Goal: Book appointment/travel/reservation

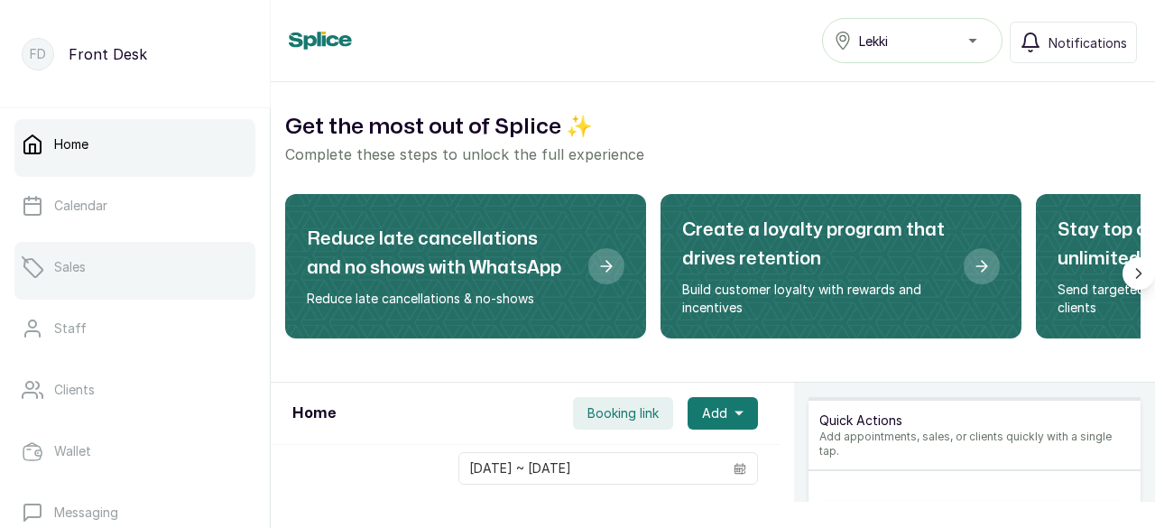
scroll to position [90, 0]
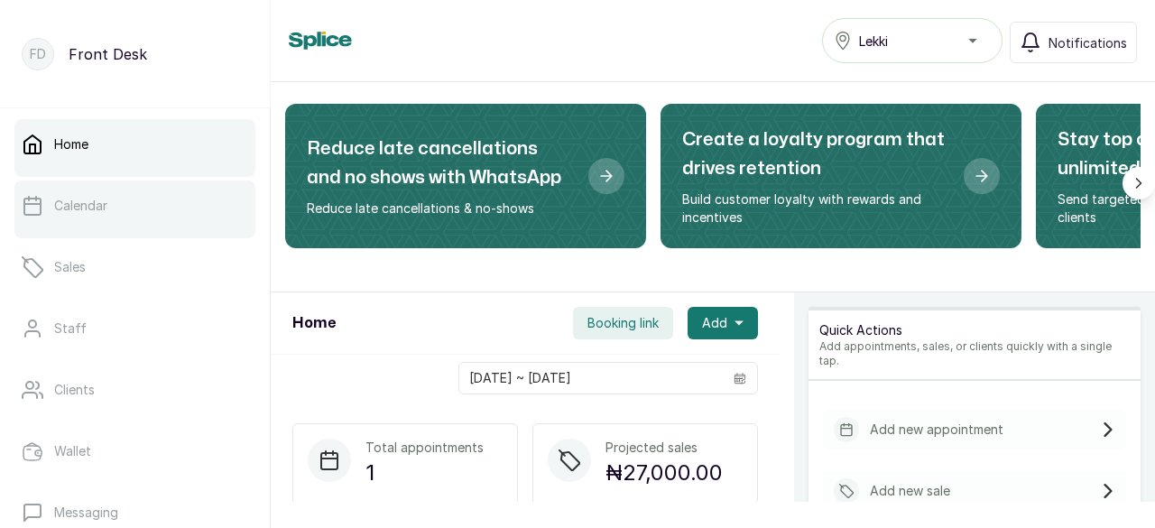
click at [157, 212] on link "Calendar" at bounding box center [134, 205] width 241 height 51
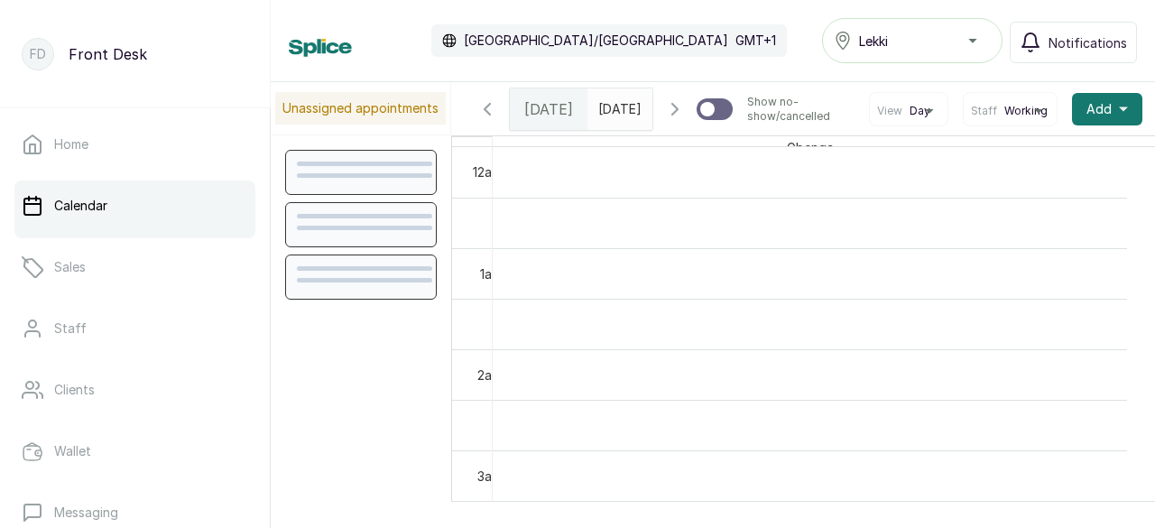
scroll to position [608, 0]
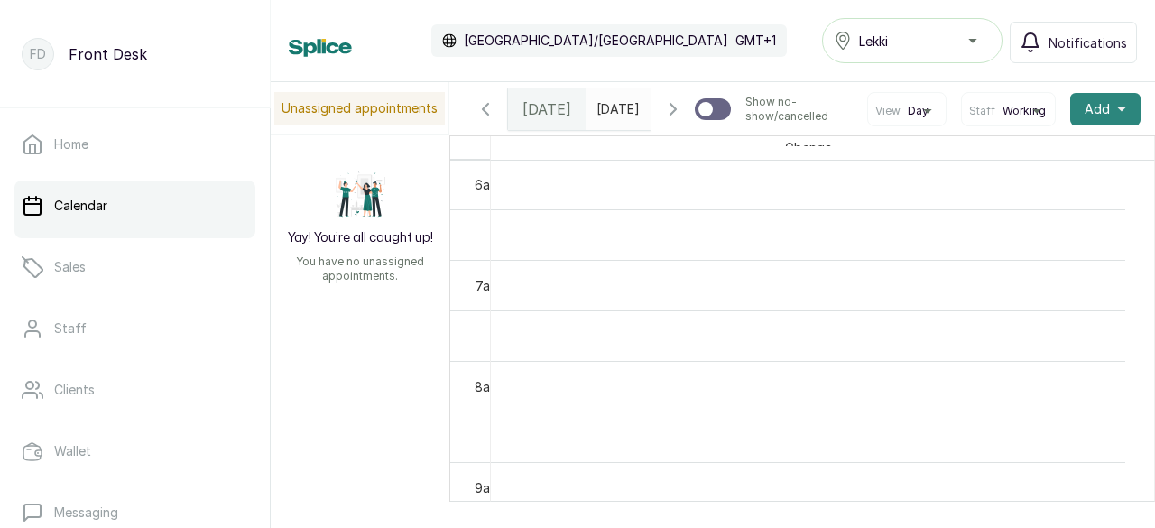
click at [1084, 118] on span "Add" at bounding box center [1096, 109] width 25 height 18
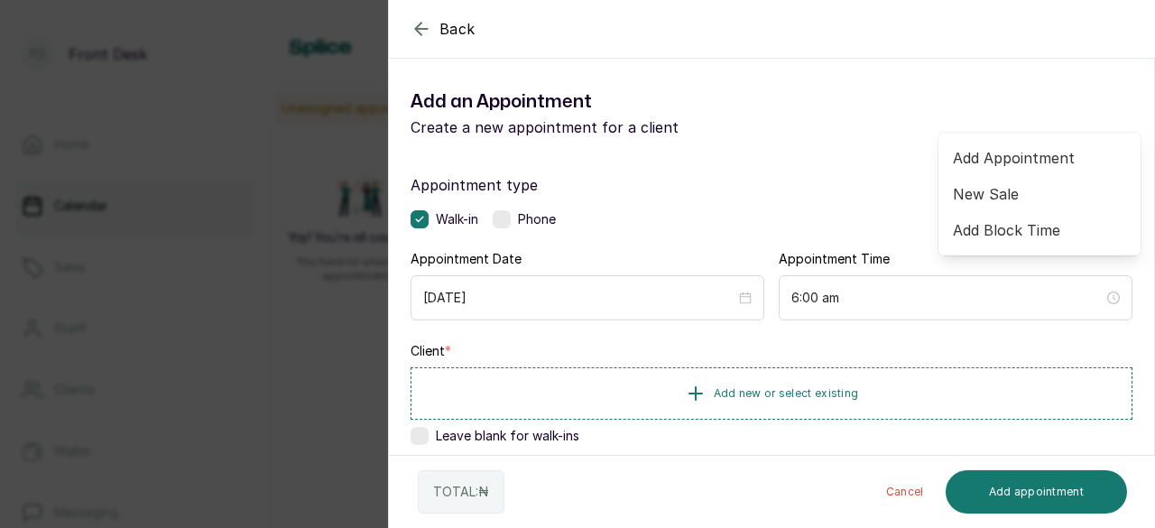
click at [808, 212] on div "Walk-in Phone" at bounding box center [771, 219] width 722 height 18
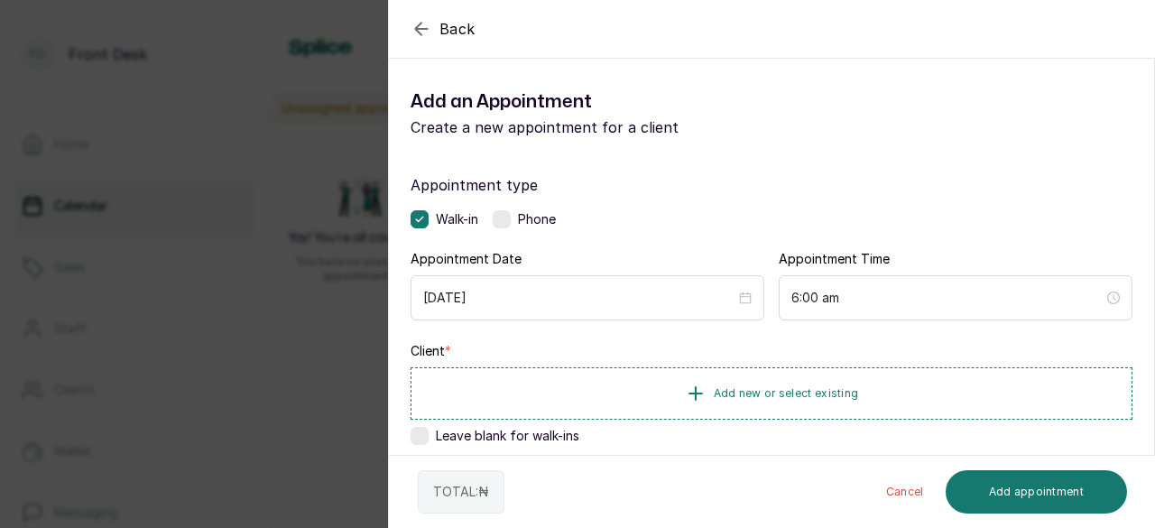
click at [414, 32] on icon "button" at bounding box center [421, 29] width 22 height 22
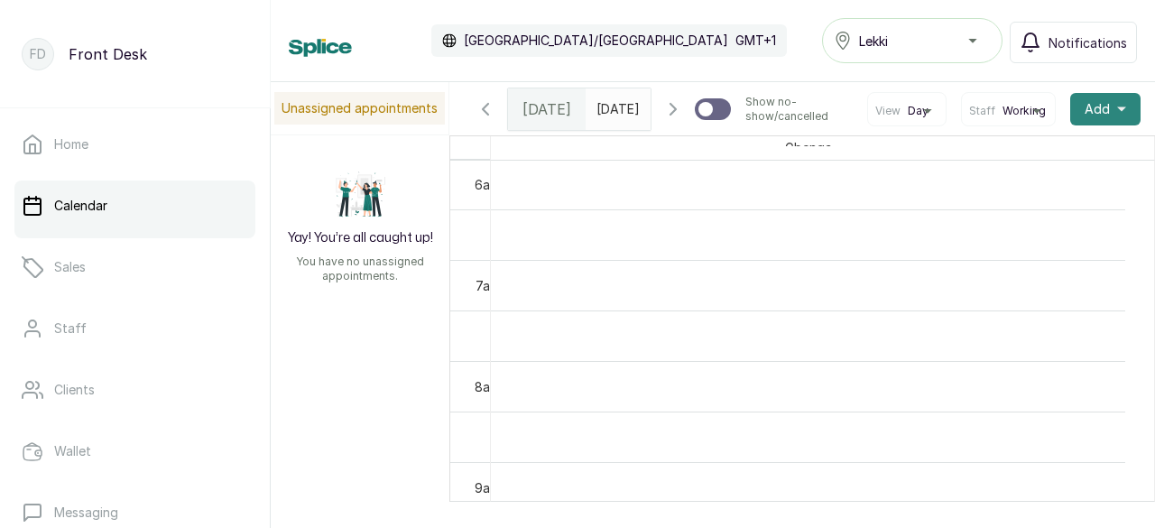
click at [1084, 118] on span "Add" at bounding box center [1096, 109] width 25 height 18
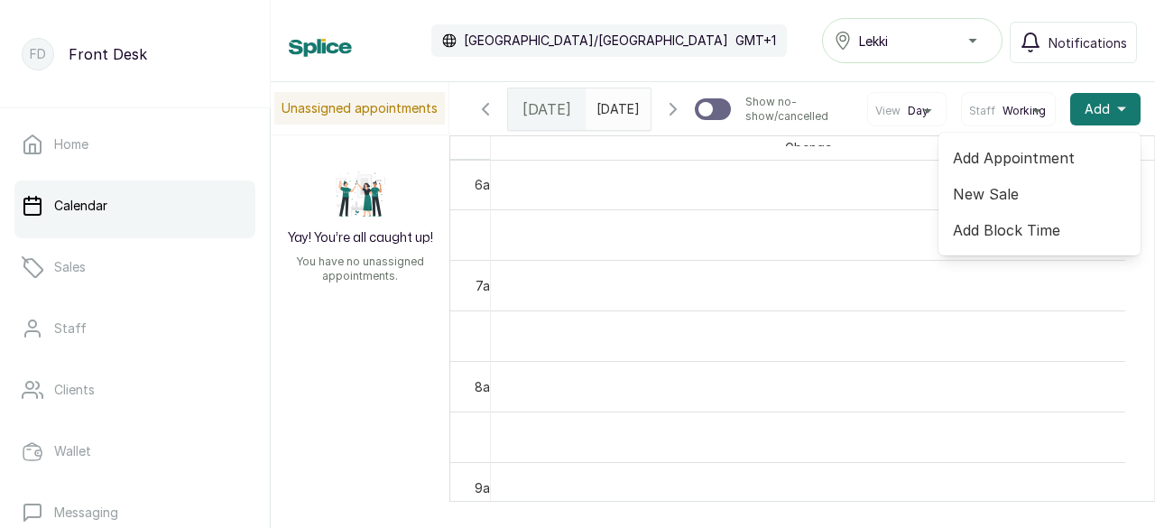
click at [999, 241] on span "Add Block Time" at bounding box center [1039, 230] width 173 height 22
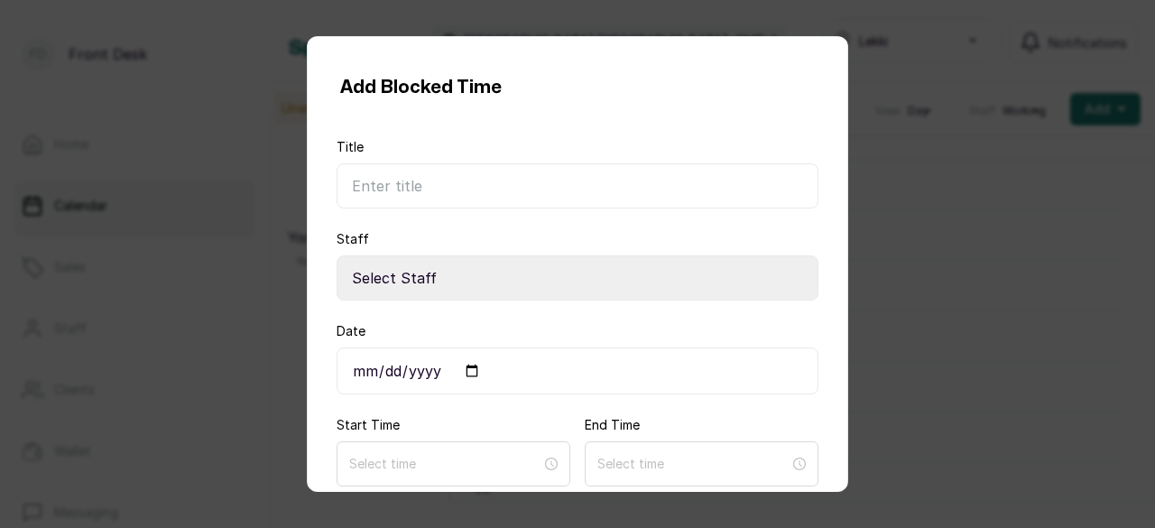
click at [393, 185] on input "Title" at bounding box center [577, 185] width 482 height 45
type input "booked"
click at [449, 277] on select "Select Staff Gbenga Antonio - Nail Technician Acrylic" at bounding box center [577, 277] width 482 height 45
select select "002d56ef-4010-4fa3-893e-01e964481bac"
click at [336, 255] on select "Select Staff Gbenga Antonio - Nail Technician Acrylic" at bounding box center [577, 277] width 482 height 45
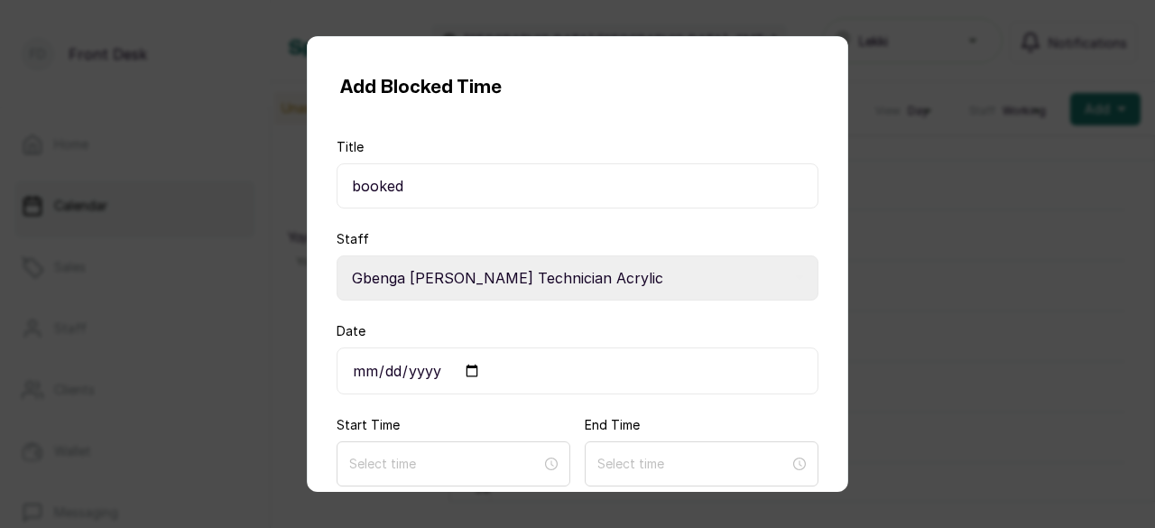
click at [442, 369] on input "Date" at bounding box center [577, 370] width 482 height 47
click at [476, 367] on input "Date" at bounding box center [577, 370] width 482 height 47
type input "2025-10-09"
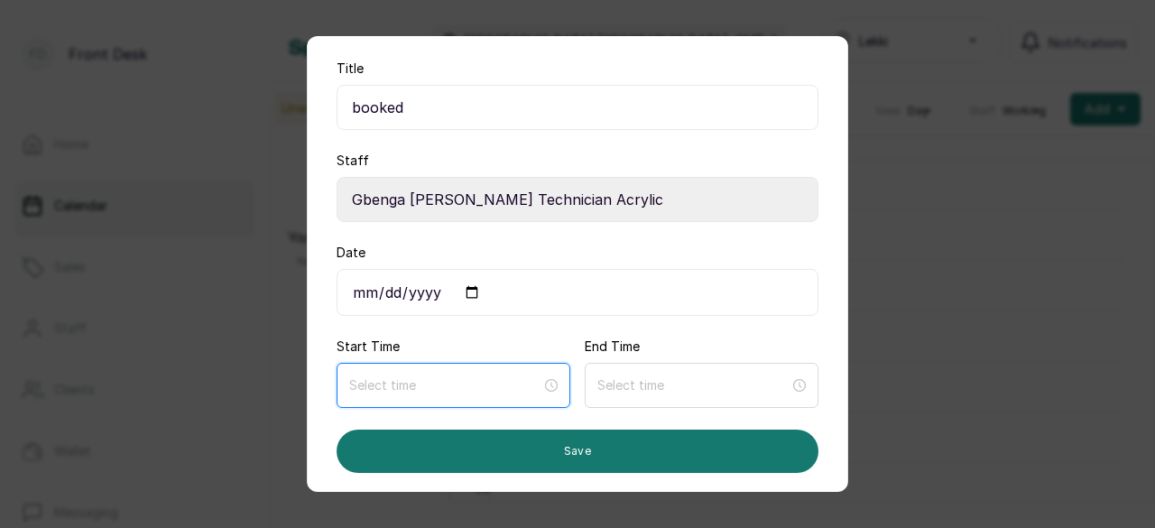
click at [512, 382] on input at bounding box center [445, 385] width 192 height 20
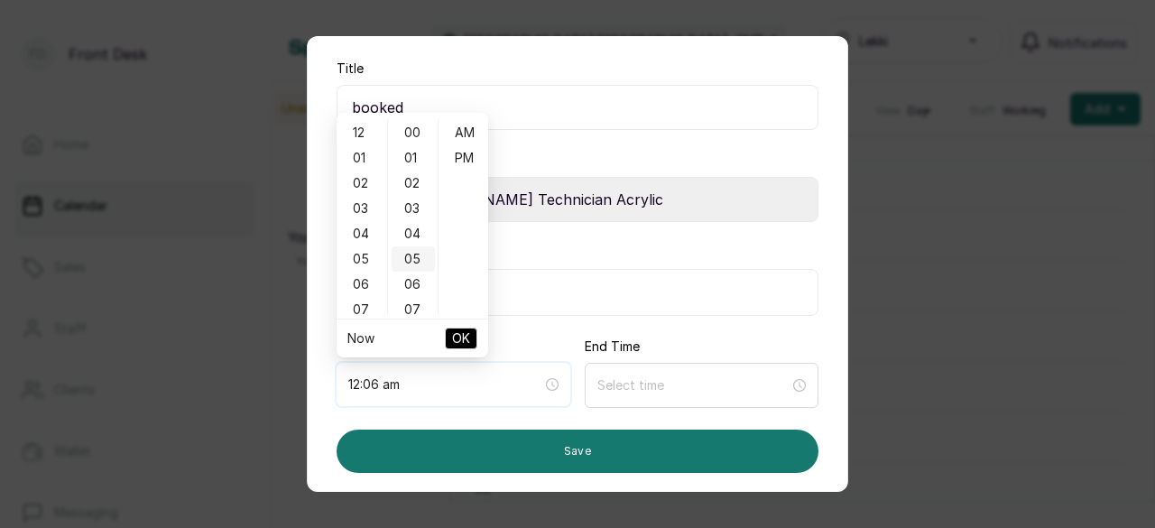
type input "12:05 am"
click at [363, 157] on div "01" at bounding box center [361, 157] width 43 height 25
click at [415, 183] on div "02" at bounding box center [413, 182] width 43 height 25
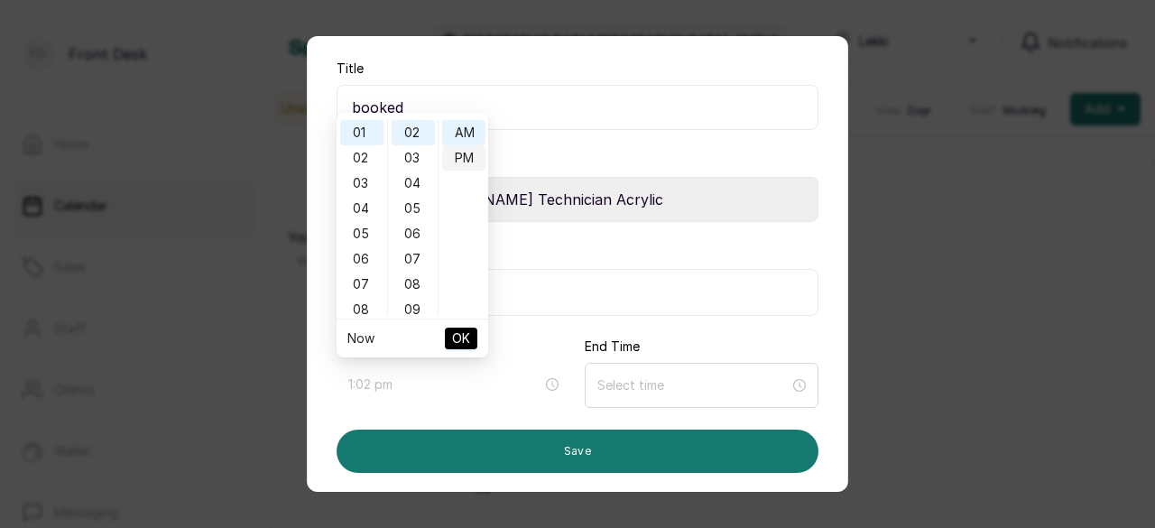
click at [456, 160] on div "PM" at bounding box center [463, 157] width 43 height 25
click at [467, 333] on span "OK" at bounding box center [461, 338] width 18 height 34
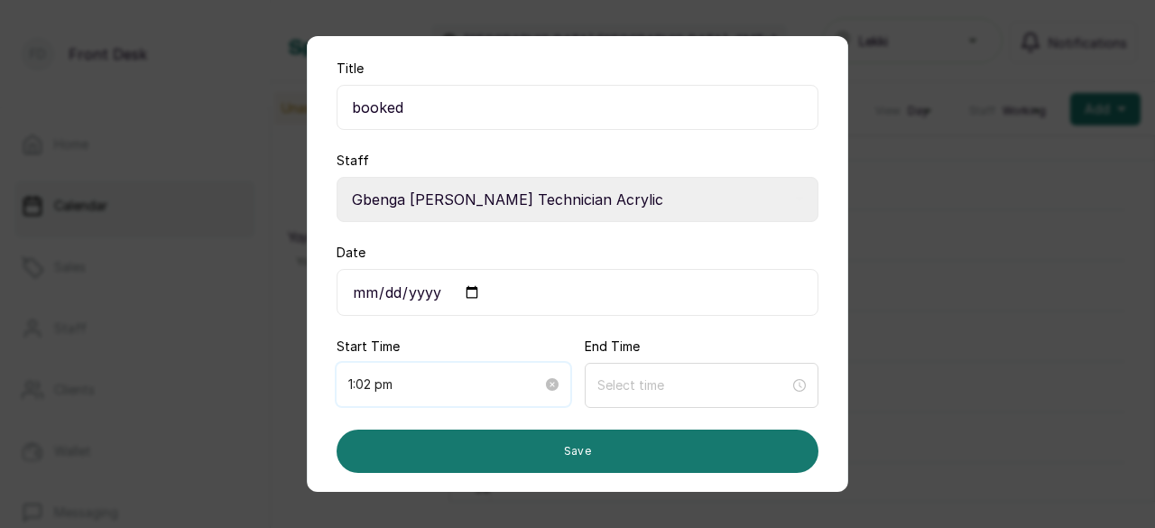
click at [402, 385] on input "1:02 pm" at bounding box center [445, 384] width 194 height 20
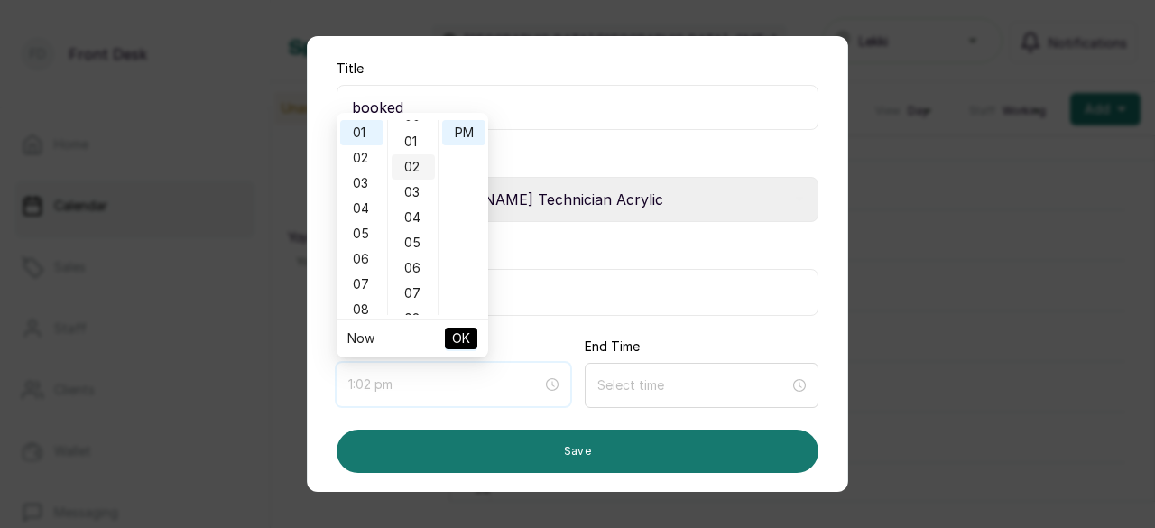
scroll to position [0, 0]
click at [415, 137] on div "00" at bounding box center [413, 132] width 43 height 25
type input "1:00 pm"
click at [470, 340] on button "OK" at bounding box center [461, 338] width 32 height 22
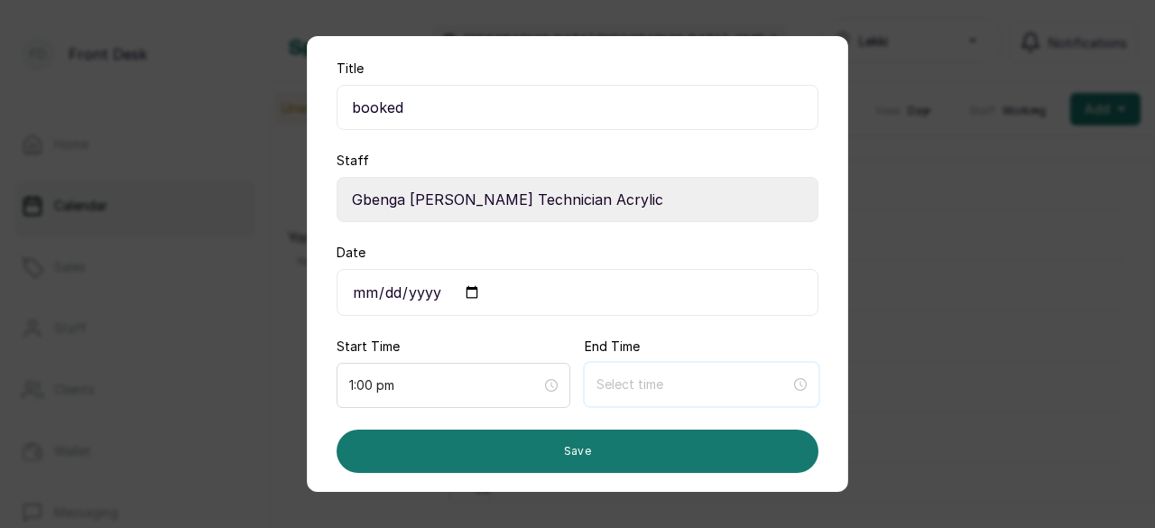
click at [603, 387] on input at bounding box center [693, 384] width 194 height 20
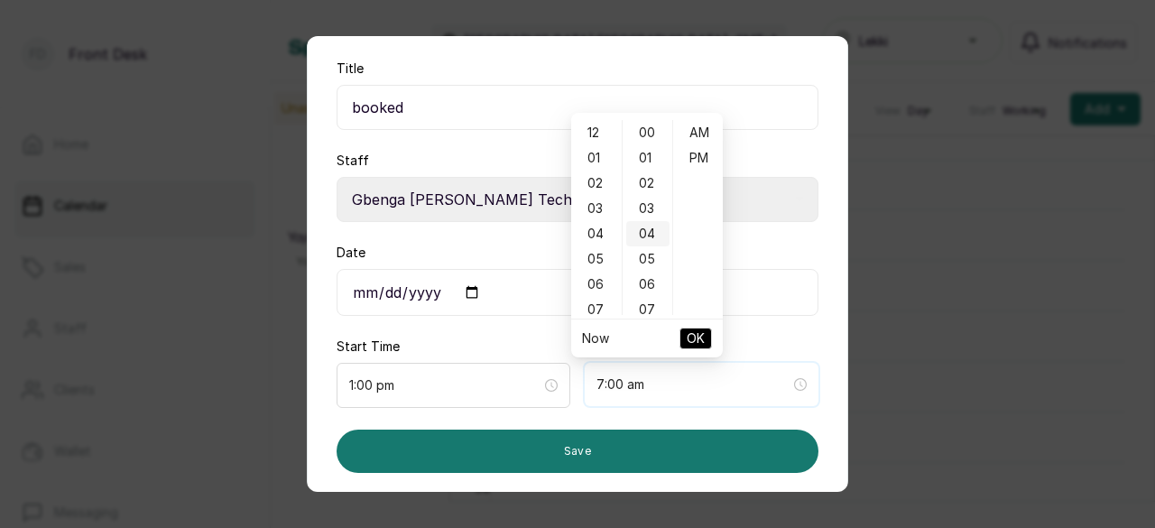
type input "6:00 am"
type input "12:01 am"
click at [591, 183] on div "02" at bounding box center [596, 182] width 43 height 25
click at [649, 127] on div "00" at bounding box center [647, 132] width 43 height 25
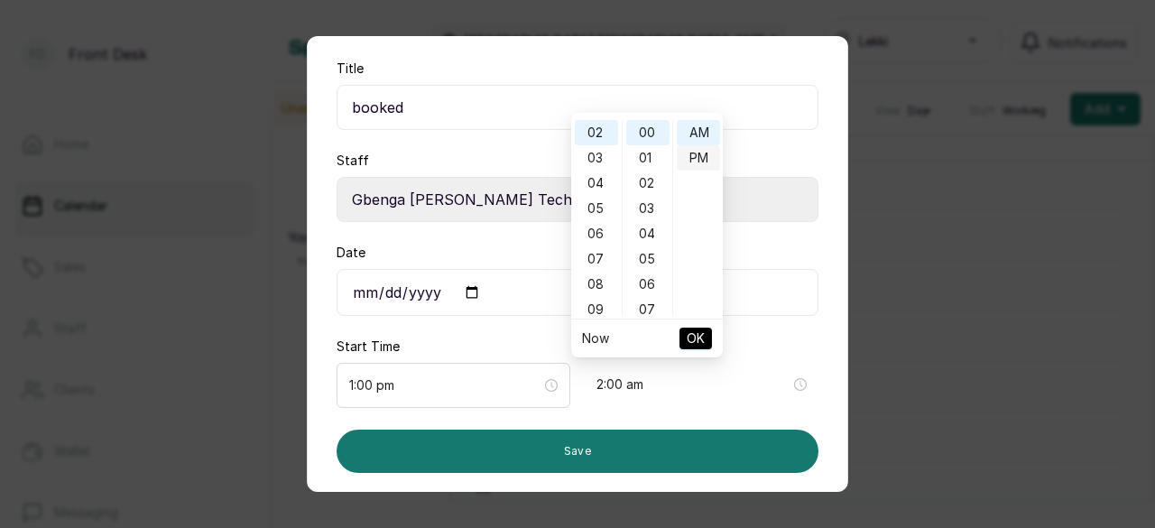
type input "2:00 pm"
click at [691, 160] on div "PM" at bounding box center [698, 157] width 43 height 25
click at [705, 333] on button "OK" at bounding box center [695, 338] width 32 height 22
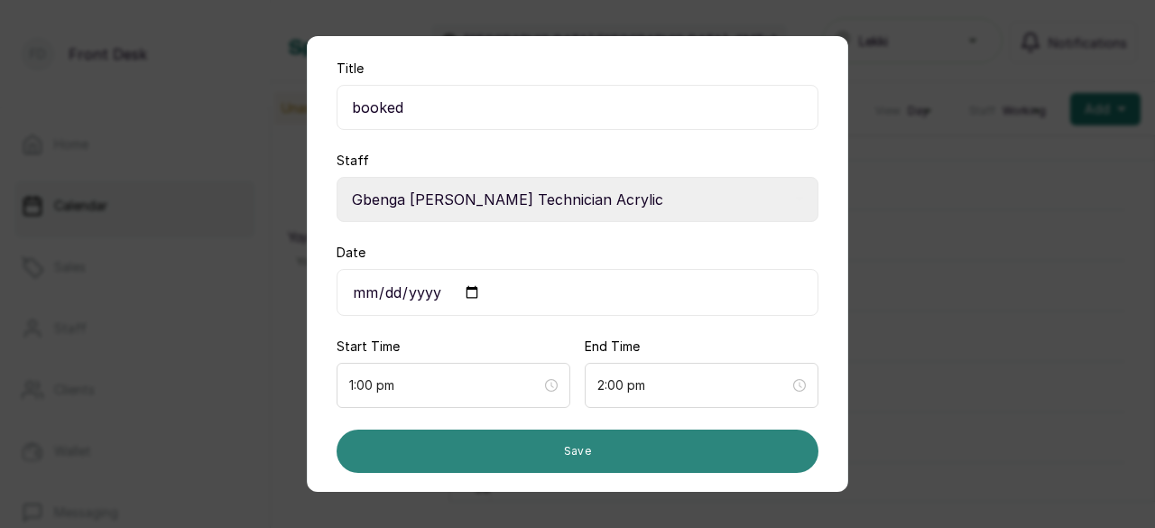
click at [608, 450] on button "Save" at bounding box center [577, 450] width 482 height 43
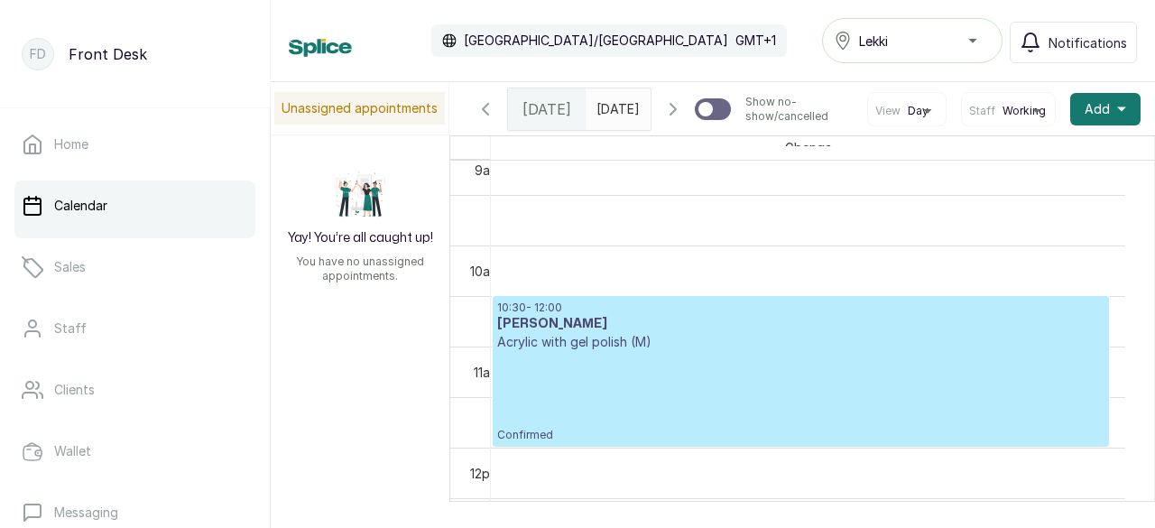
scroll to position [879, 0]
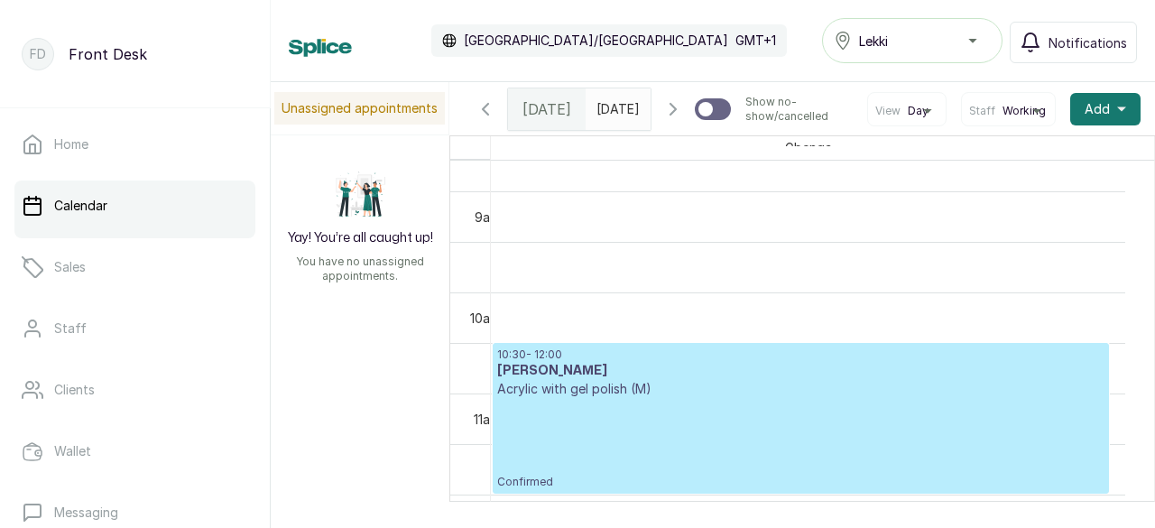
click at [686, 430] on p "Confirmed" at bounding box center [800, 443] width 607 height 91
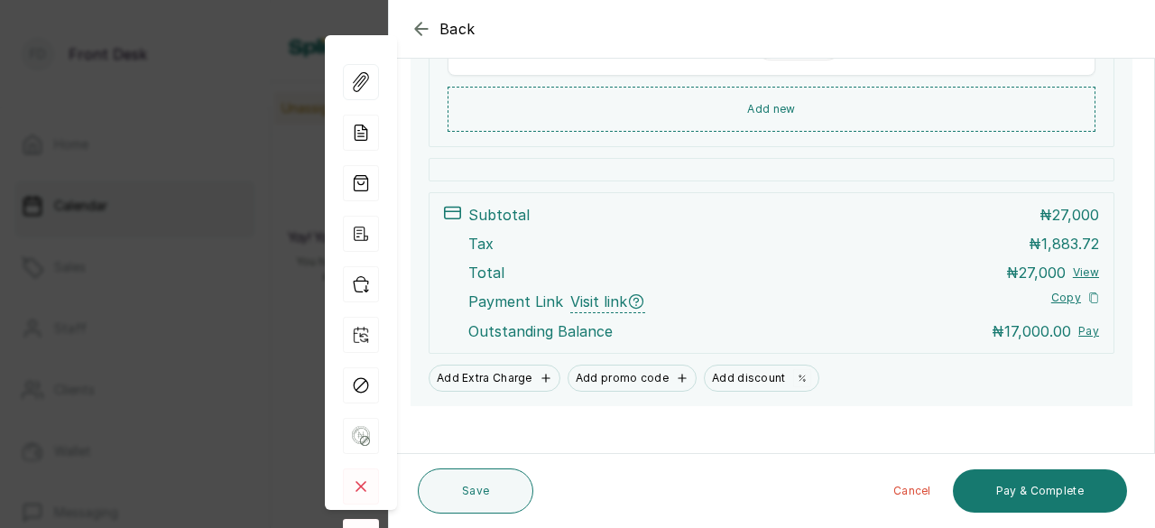
scroll to position [508, 0]
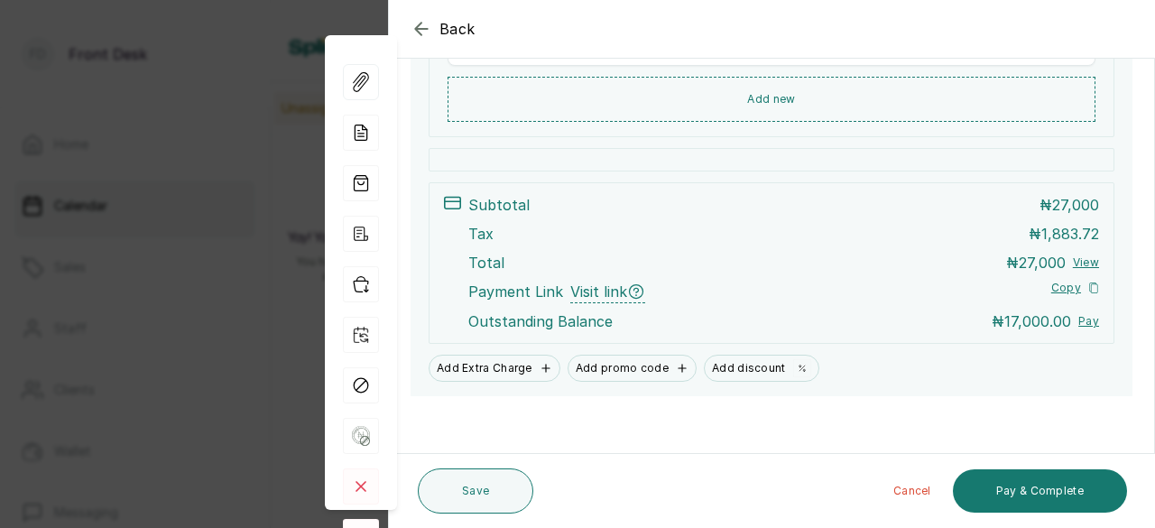
click at [424, 32] on icon "button" at bounding box center [421, 29] width 22 height 22
click at [424, 32] on div "Calendar Africa/Lagos GMT+1" at bounding box center [538, 40] width 498 height 32
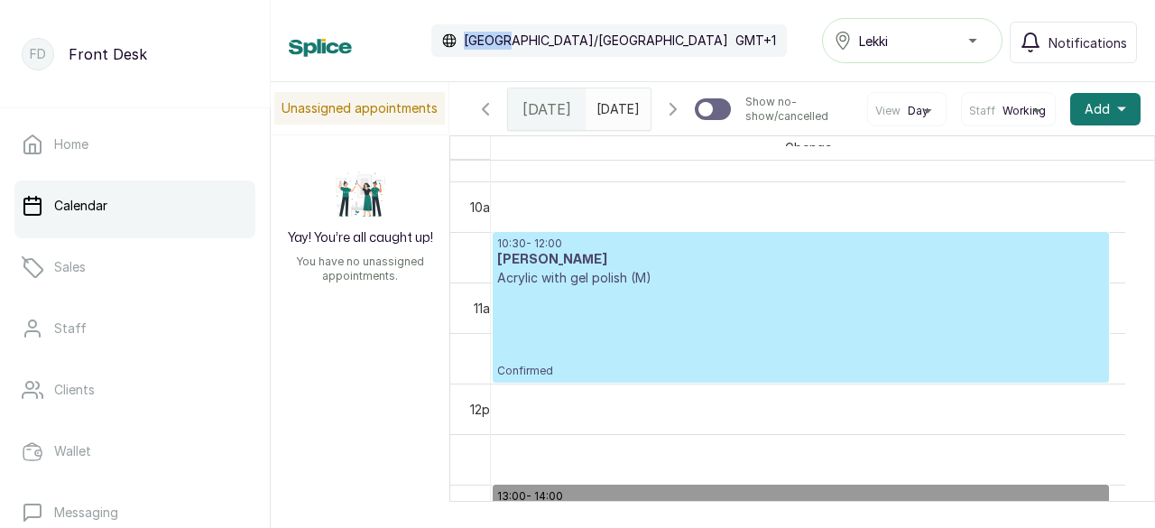
scroll to position [969, 0]
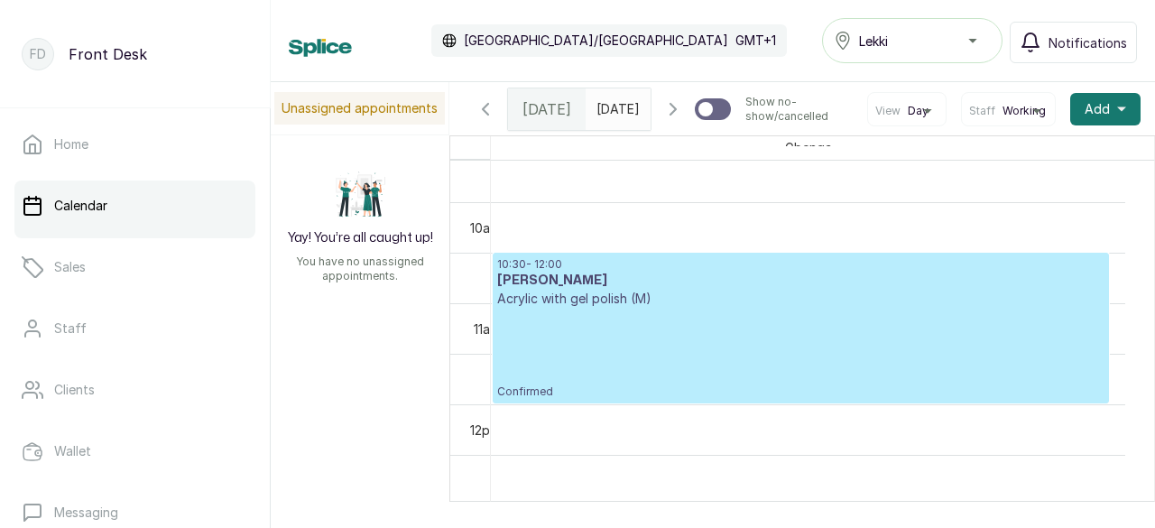
click at [631, 341] on p "Confirmed" at bounding box center [800, 353] width 607 height 91
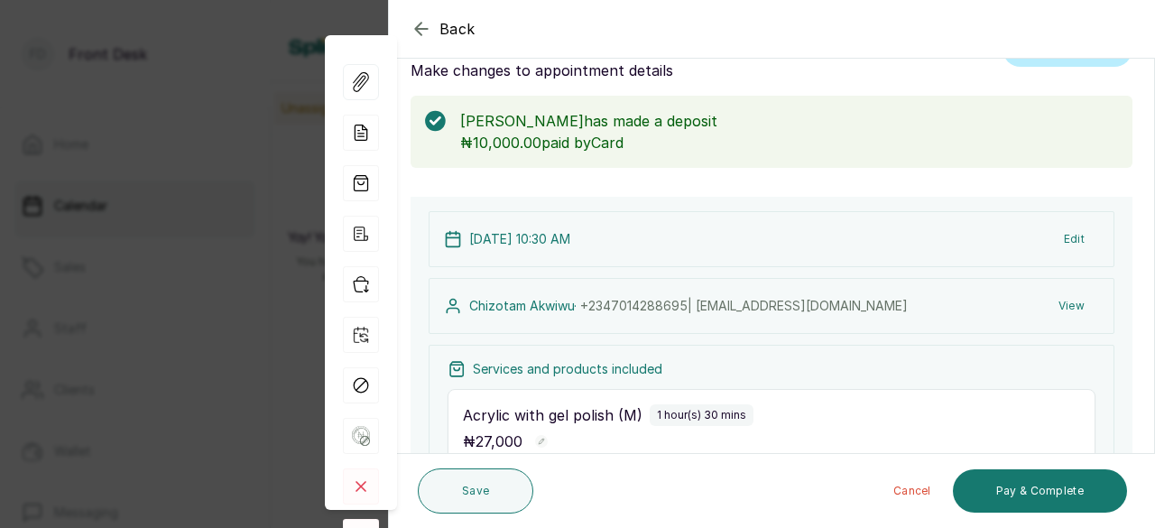
scroll to position [0, 0]
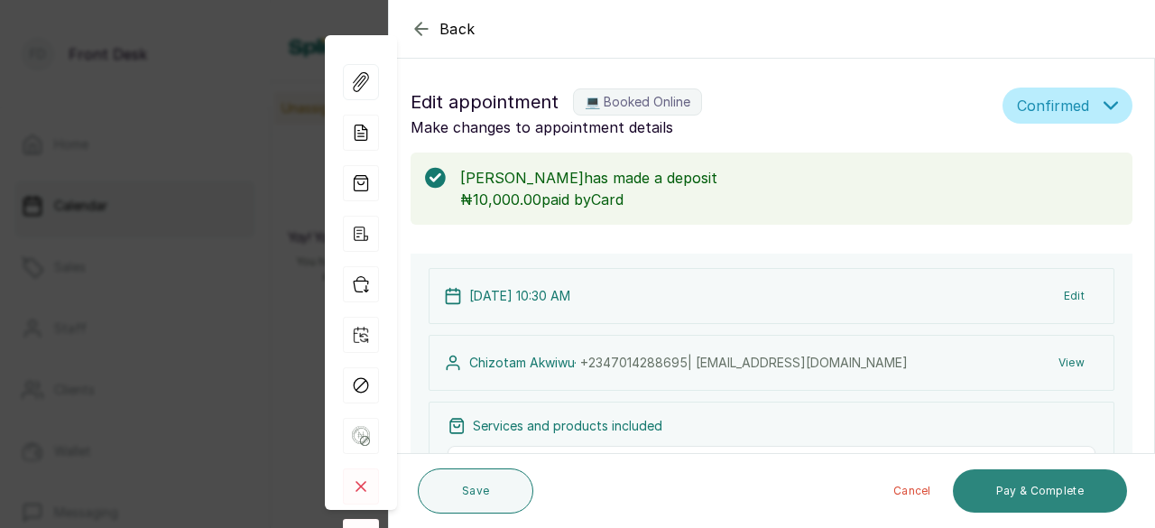
click at [1010, 495] on button "Pay & Complete" at bounding box center [1040, 490] width 174 height 43
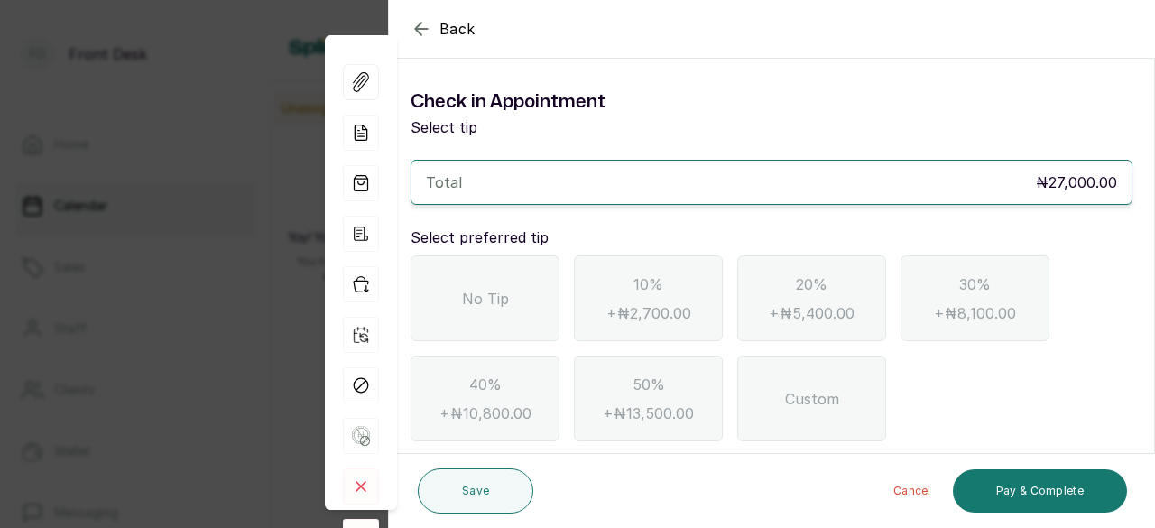
click at [475, 300] on span "No Tip" at bounding box center [485, 299] width 47 height 22
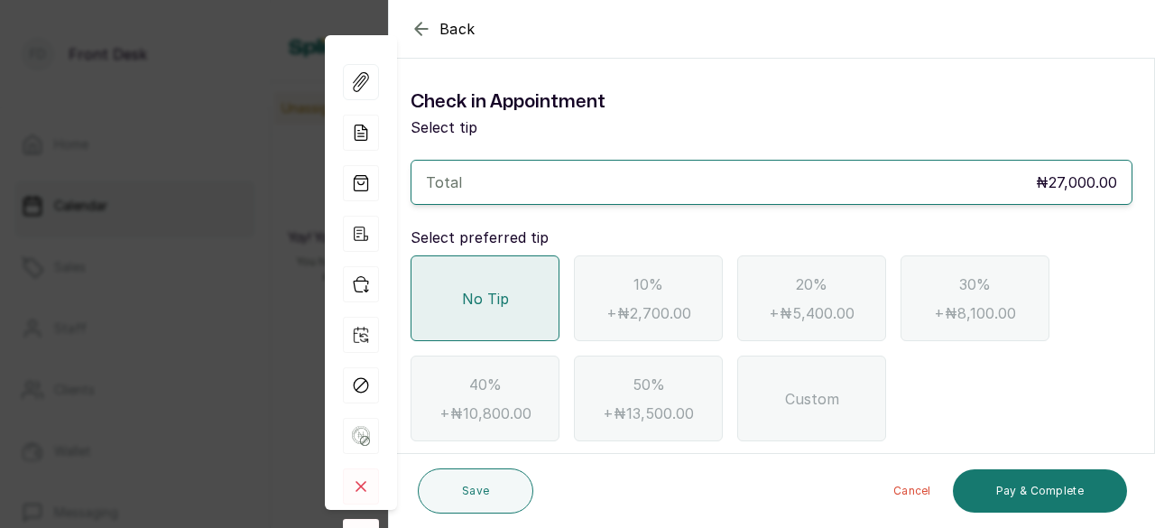
scroll to position [35, 0]
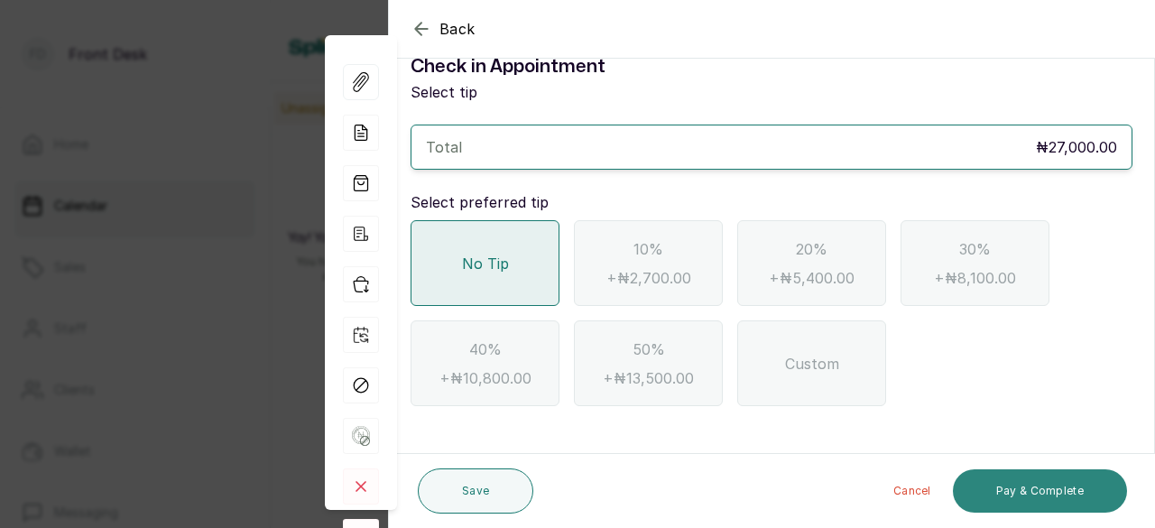
click at [1056, 482] on button "Pay & Complete" at bounding box center [1040, 490] width 174 height 43
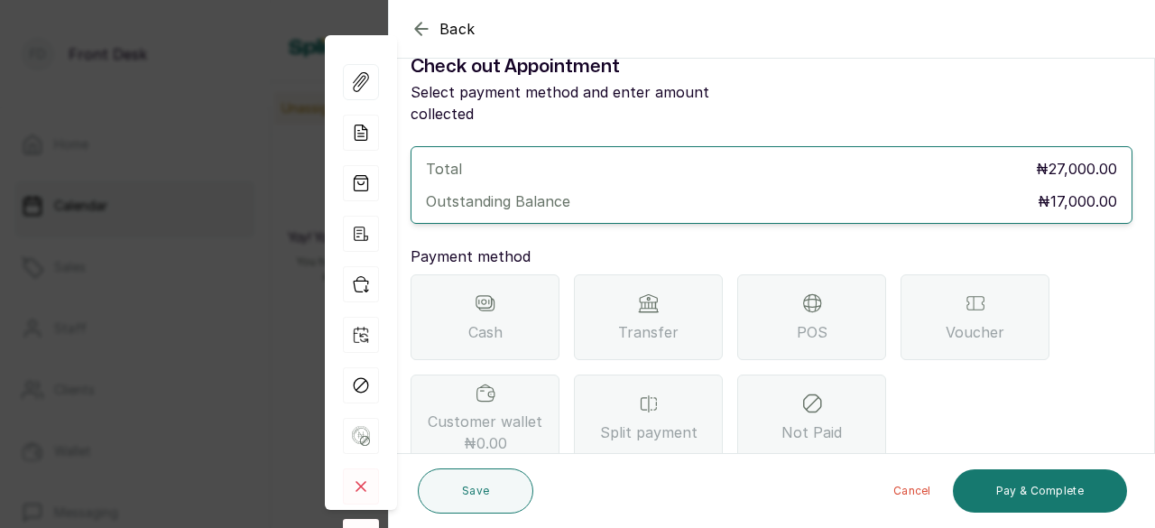
click at [677, 301] on div "Transfer" at bounding box center [648, 317] width 149 height 86
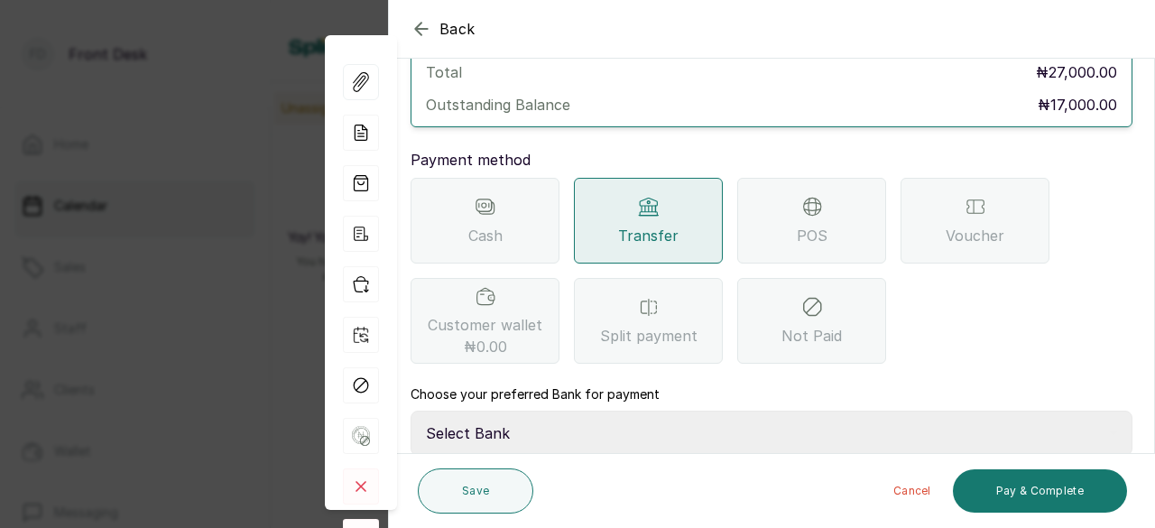
scroll to position [283, 0]
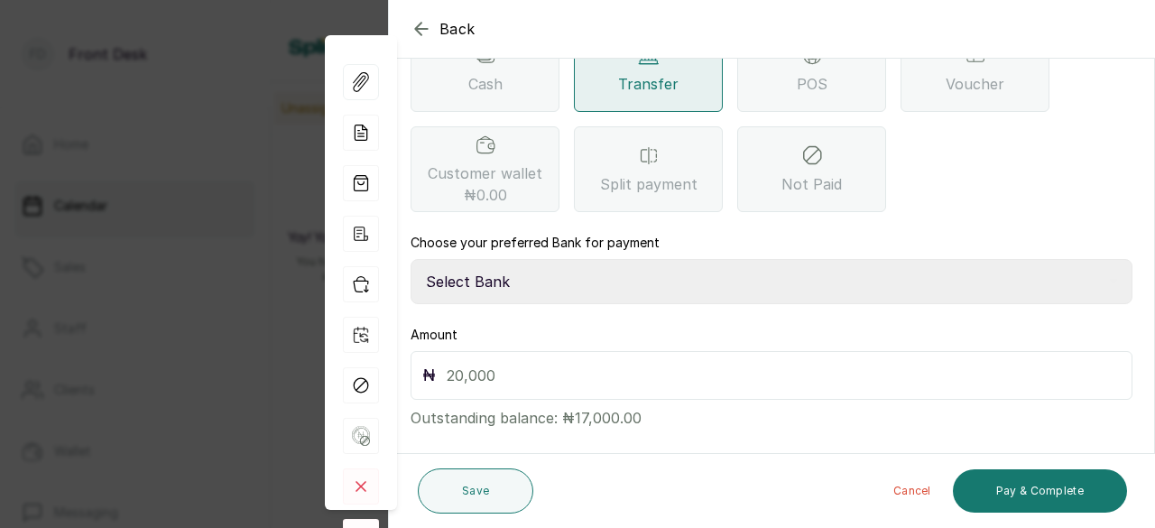
click at [561, 234] on label "Choose your preferred Bank for payment" at bounding box center [534, 243] width 249 height 18
click at [561, 259] on select "Select Bank GBOYNAILS Access Bank" at bounding box center [771, 281] width 722 height 45
click at [563, 259] on select "Select Bank GBOYNAILS Access Bank" at bounding box center [771, 281] width 722 height 45
select select "43b45a17-9c3b-47a7-8182-a7f7143c14b3"
click at [410, 259] on select "Select Bank GBOYNAILS Access Bank" at bounding box center [771, 281] width 722 height 45
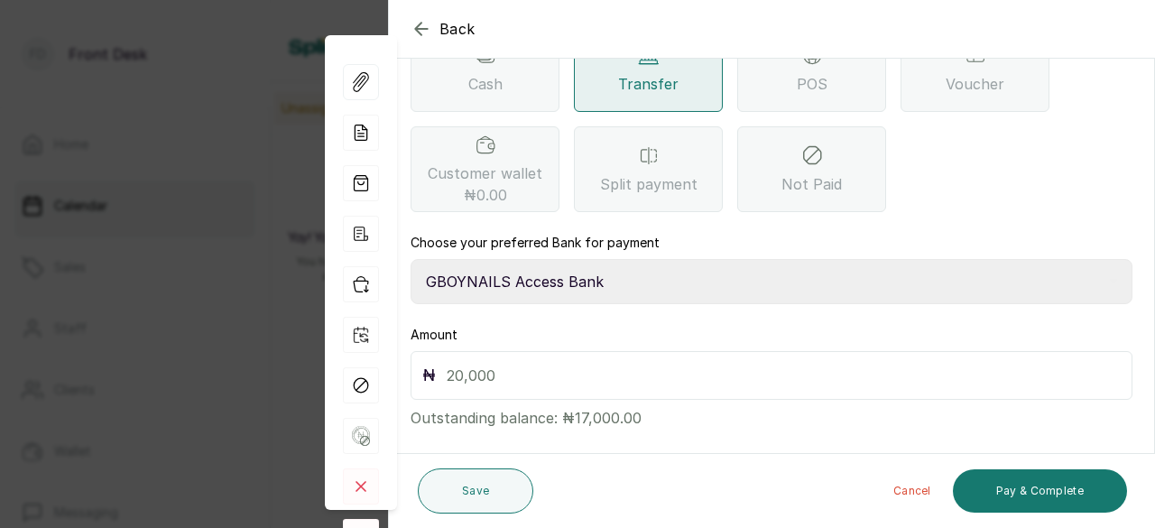
click at [555, 363] on input "text" at bounding box center [784, 375] width 674 height 25
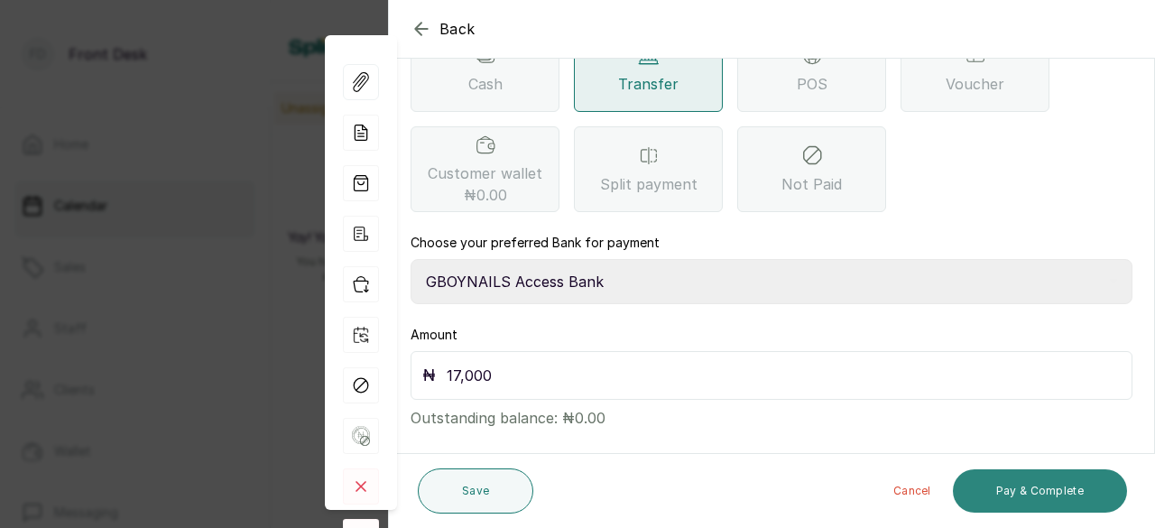
type input "17,000"
click at [1010, 496] on button "Pay & Complete" at bounding box center [1040, 490] width 174 height 43
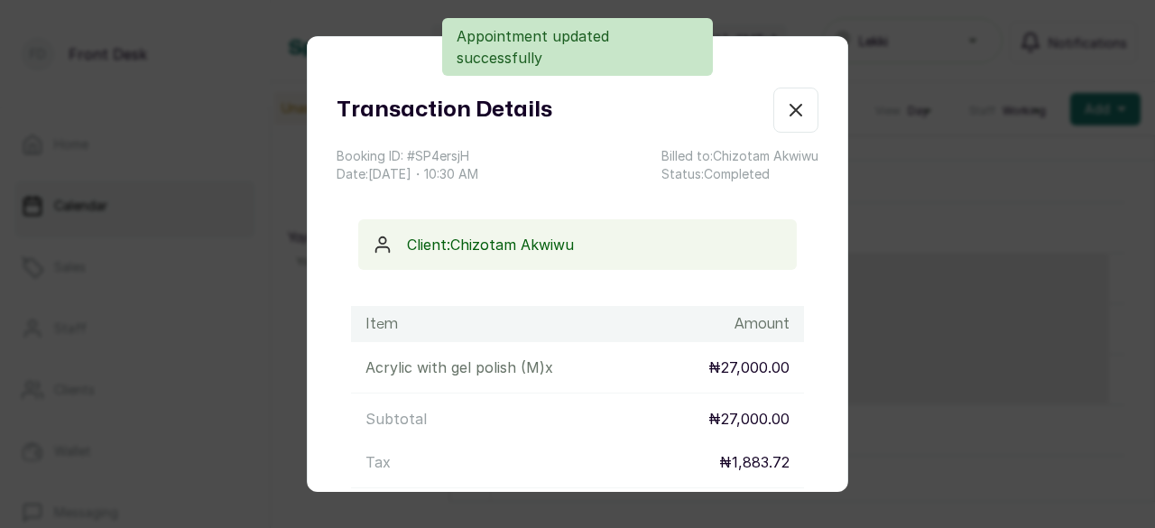
click at [942, 226] on div "Transaction Details Booking ID: # SP4ersjH Date: 9 Oct, 2025 ・ 10:30 AM Billed …" at bounding box center [577, 264] width 1155 height 528
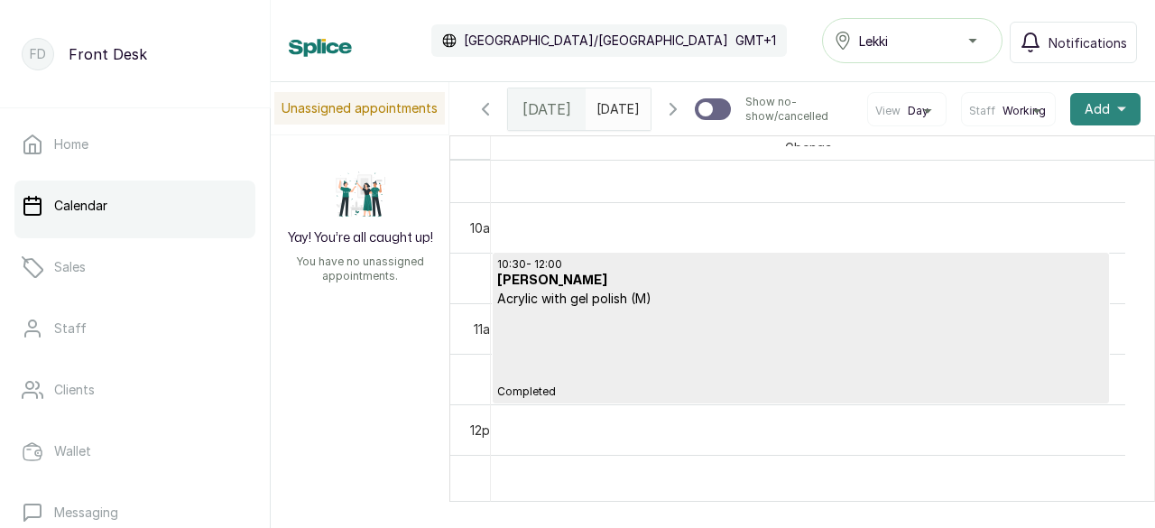
click at [1100, 125] on button "Add +" at bounding box center [1105, 109] width 70 height 32
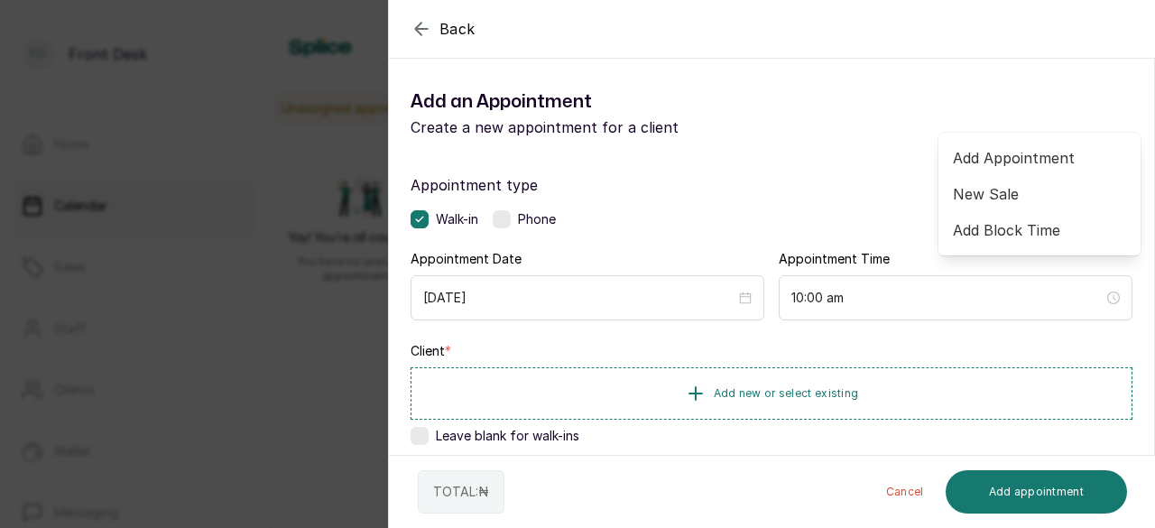
click at [416, 25] on icon "button" at bounding box center [421, 29] width 22 height 22
